Goal: Navigation & Orientation: Find specific page/section

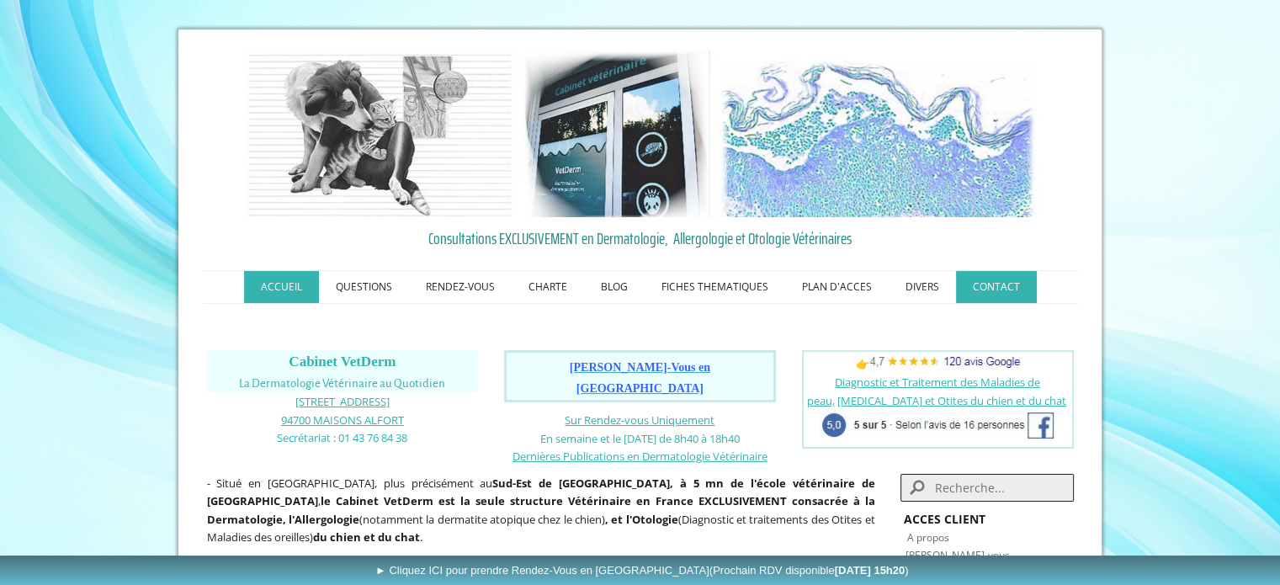
click at [998, 297] on link "CONTACT" at bounding box center [996, 287] width 81 height 32
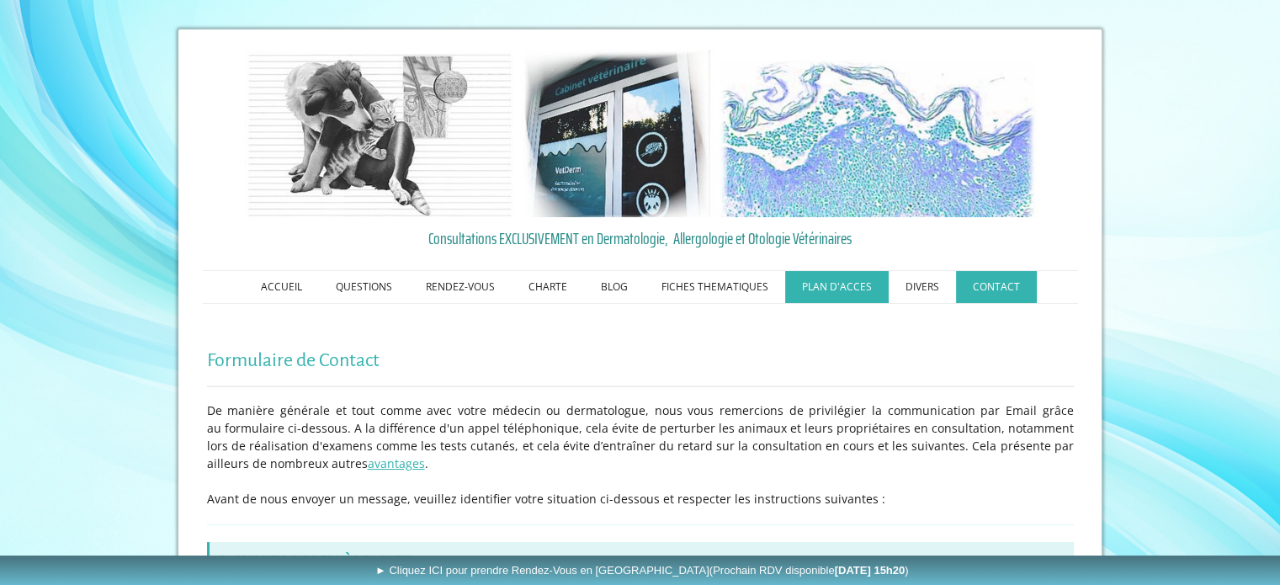
click at [845, 283] on link "PLAN D'ACCES" at bounding box center [836, 287] width 103 height 32
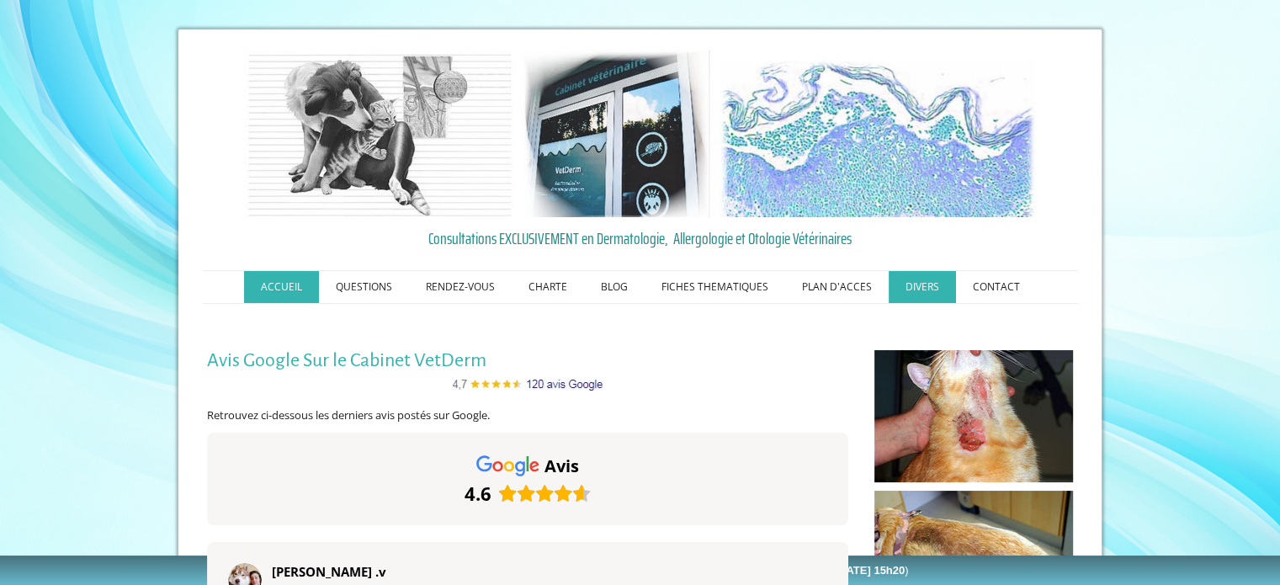
click at [294, 294] on link "ACCUEIL" at bounding box center [281, 287] width 75 height 32
